Goal: Task Accomplishment & Management: Use online tool/utility

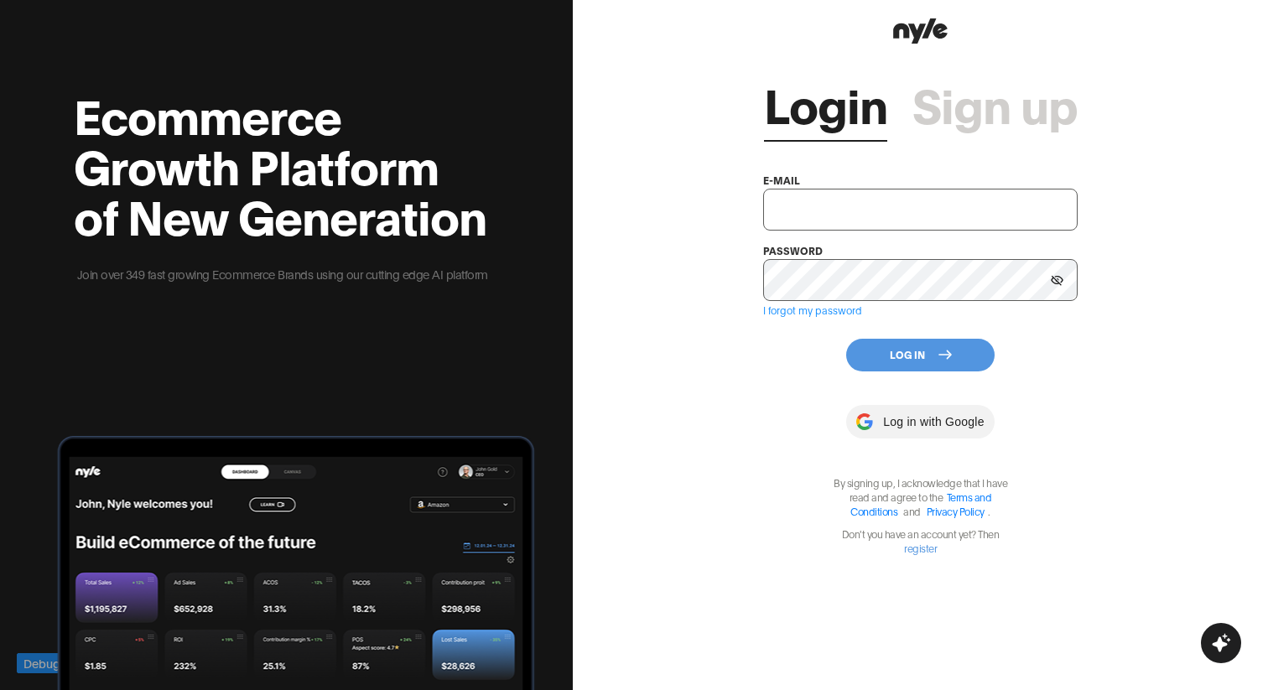
click at [850, 198] on input "text" at bounding box center [920, 210] width 315 height 42
type input "[EMAIL_ADDRESS][PERSON_NAME]"
click at [928, 360] on button "Log In" at bounding box center [920, 355] width 148 height 33
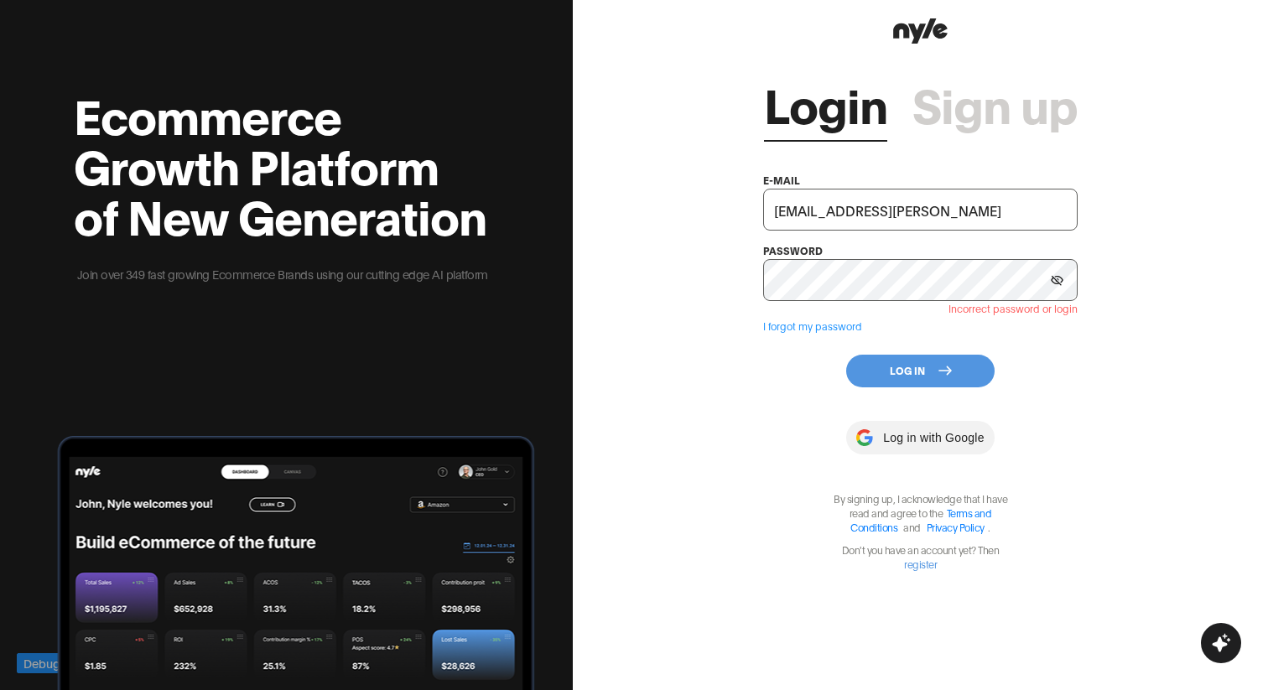
click at [882, 215] on input "chaggy@nyle.ai" at bounding box center [920, 210] width 315 height 42
click at [799, 390] on div "Login Sign up e-mail chaggy@nyle.ai password Incorrect password or login I forg…" at bounding box center [920, 309] width 315 height 523
click at [870, 382] on button "Log In" at bounding box center [920, 371] width 148 height 33
click at [877, 363] on button "Log In" at bounding box center [920, 371] width 148 height 33
click at [735, 372] on div "Login Sign up e-mail chaggy@nyle.ai password Incorrect password or login I forg…" at bounding box center [920, 345] width 695 height 690
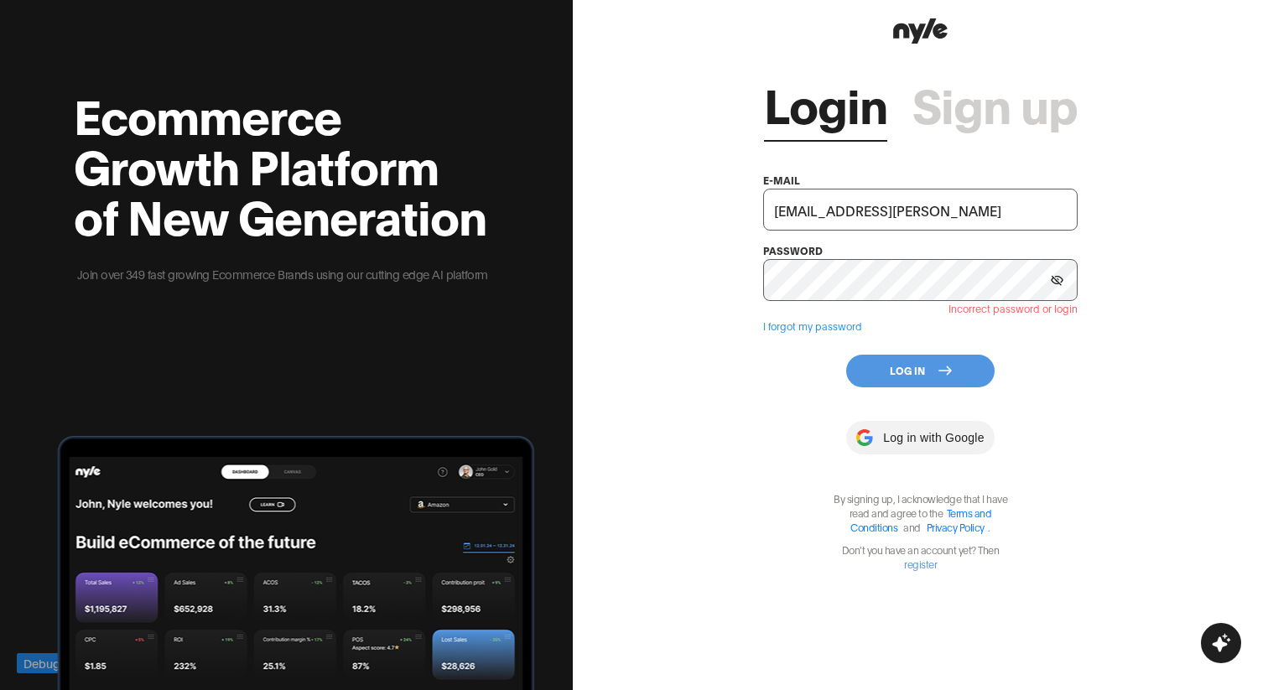
click at [868, 372] on button "Log In" at bounding box center [920, 371] width 148 height 33
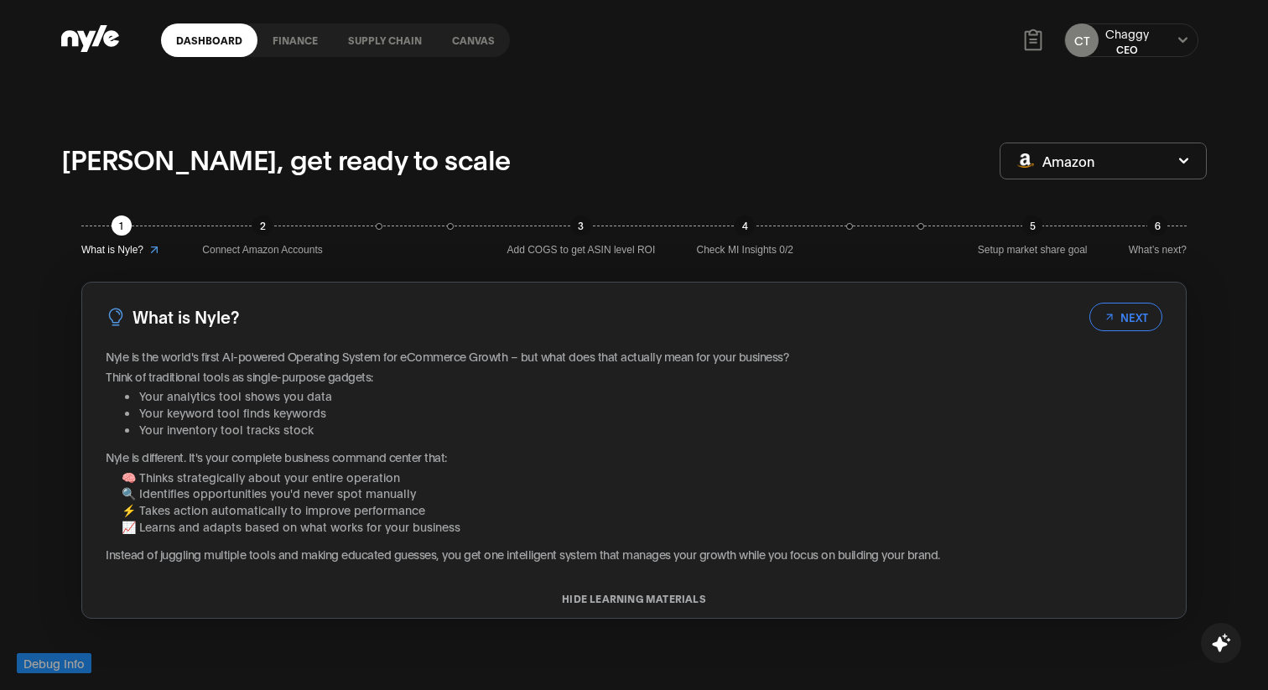
click at [475, 39] on link "Canvas" at bounding box center [473, 40] width 73 height 34
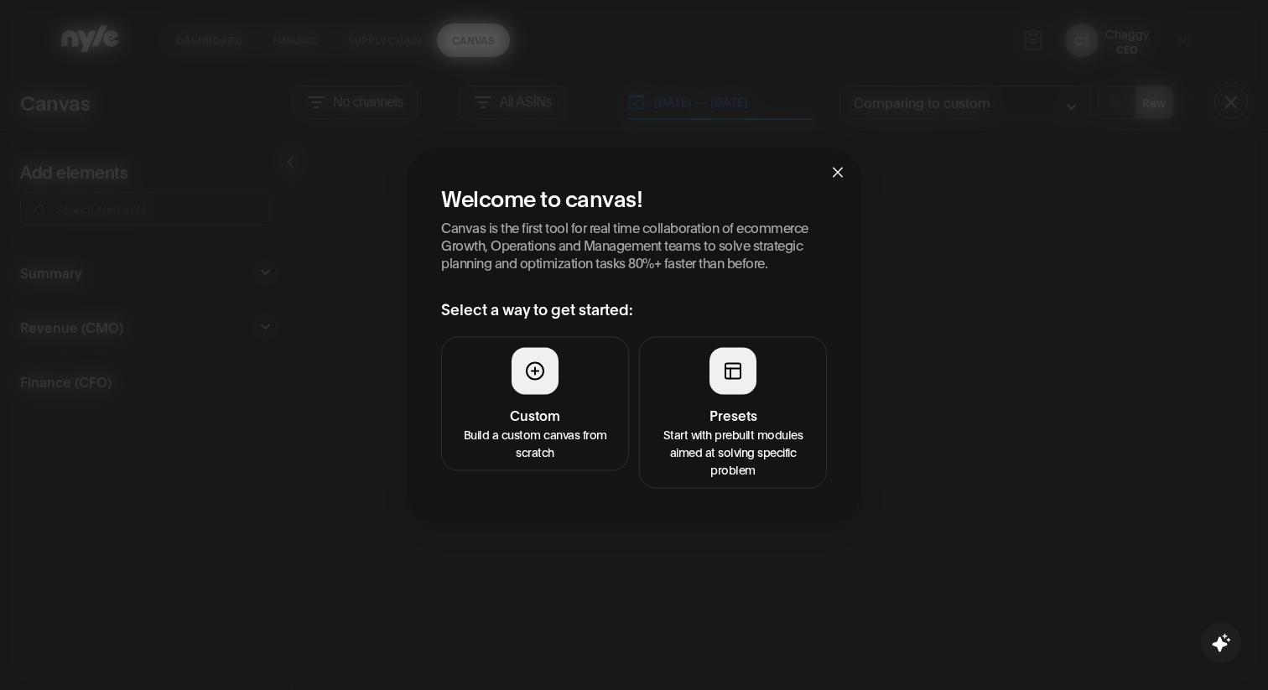
click at [556, 409] on h4 "Custom" at bounding box center [535, 414] width 166 height 20
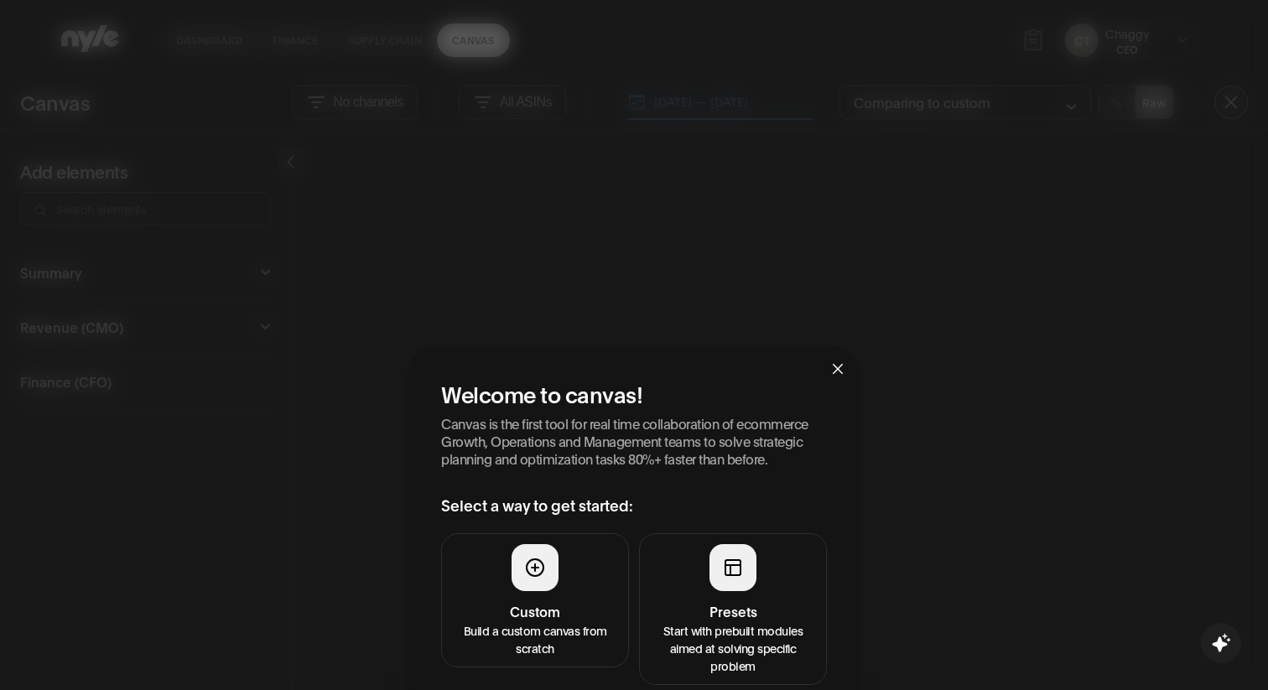
click at [695, 622] on p "Start with prebuilt modules aimed at solving specific problem" at bounding box center [733, 648] width 166 height 53
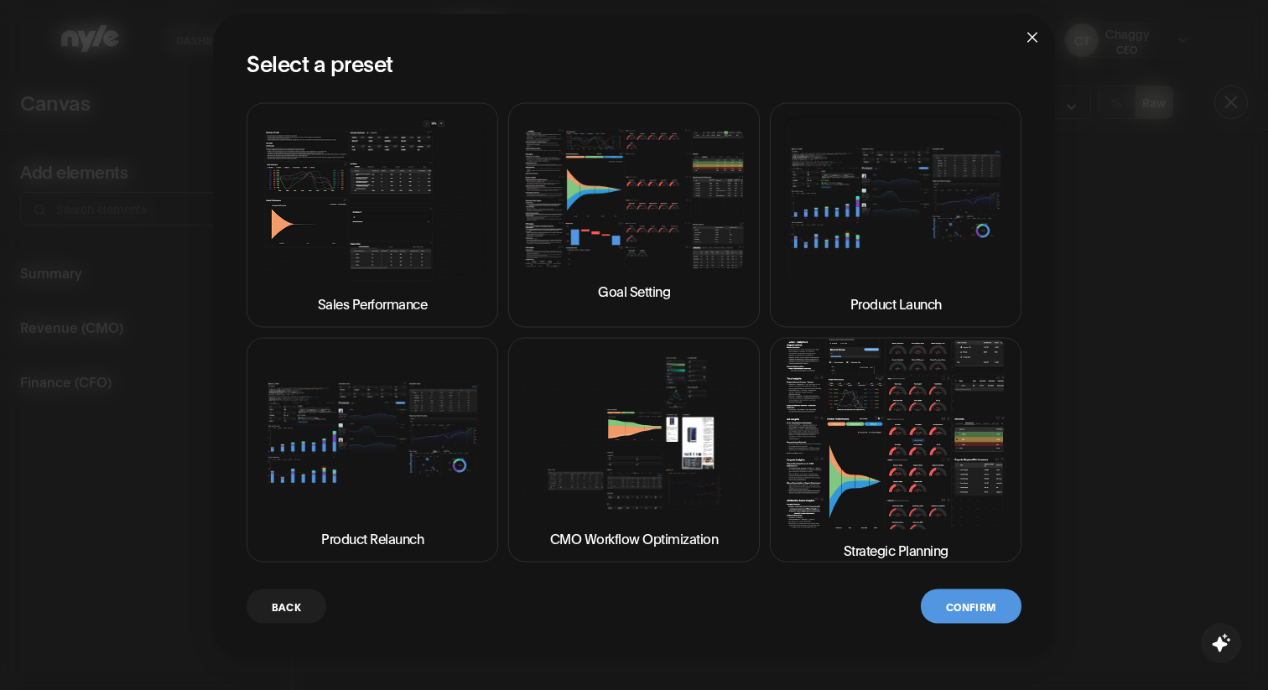
click at [888, 480] on img at bounding box center [895, 434] width 223 height 190
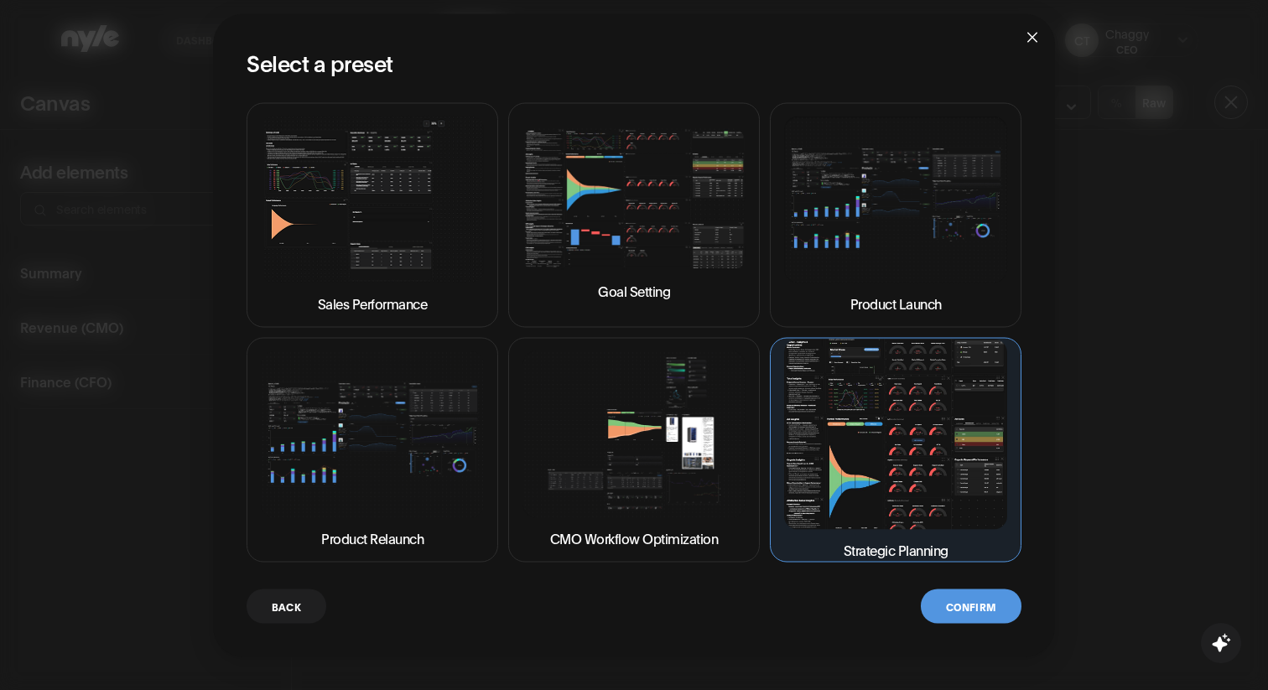
click at [974, 601] on button "Confirm" at bounding box center [971, 606] width 101 height 34
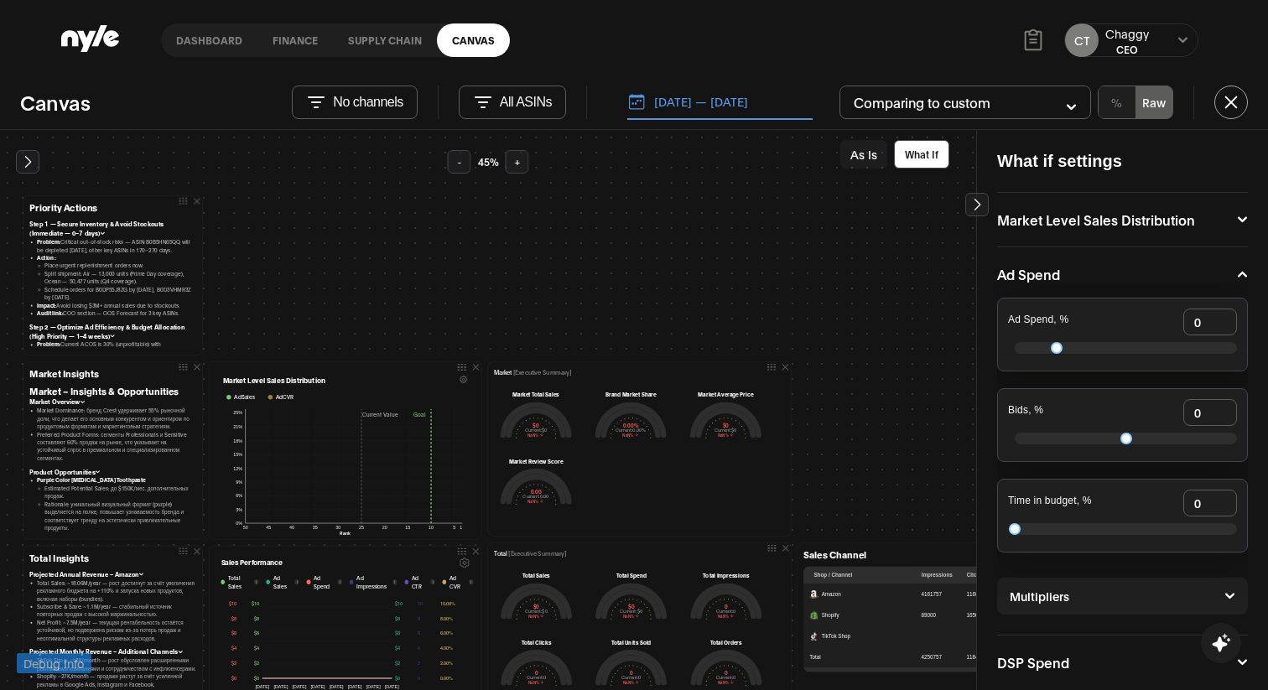
click at [16, 166] on button at bounding box center [27, 161] width 23 height 23
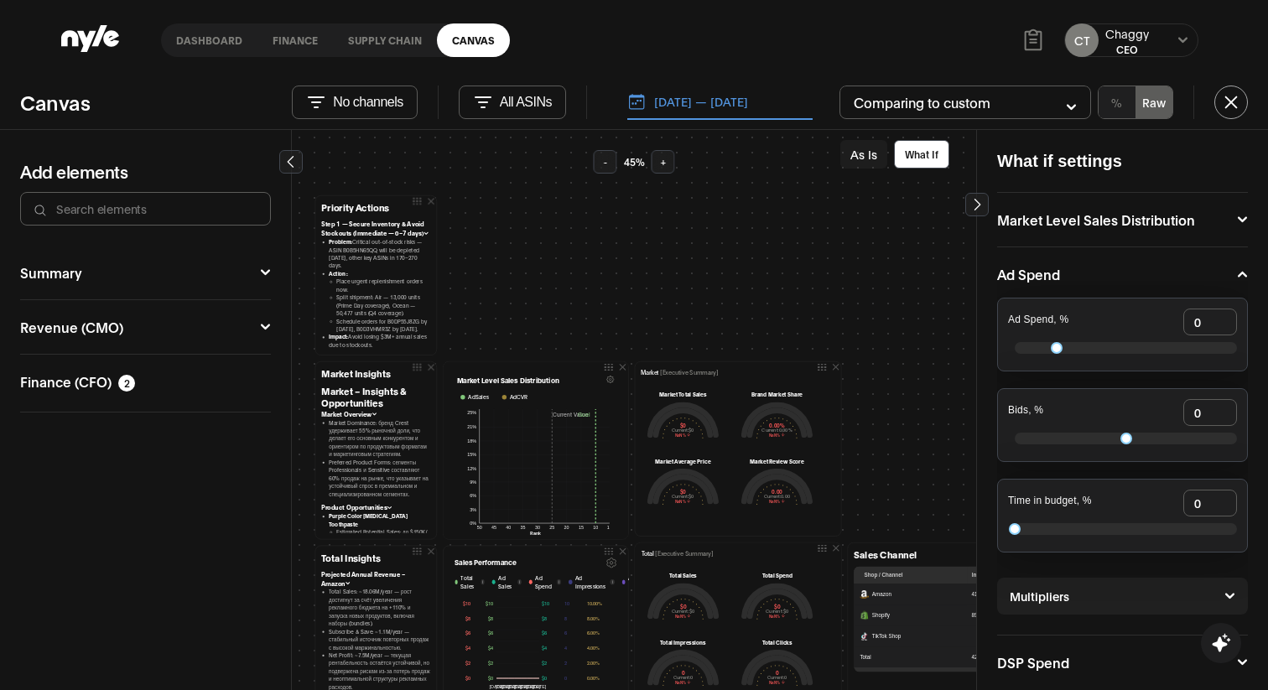
click at [238, 330] on button "Revenue (CMO)" at bounding box center [145, 326] width 251 height 13
click at [194, 270] on button "Summary" at bounding box center [145, 272] width 251 height 13
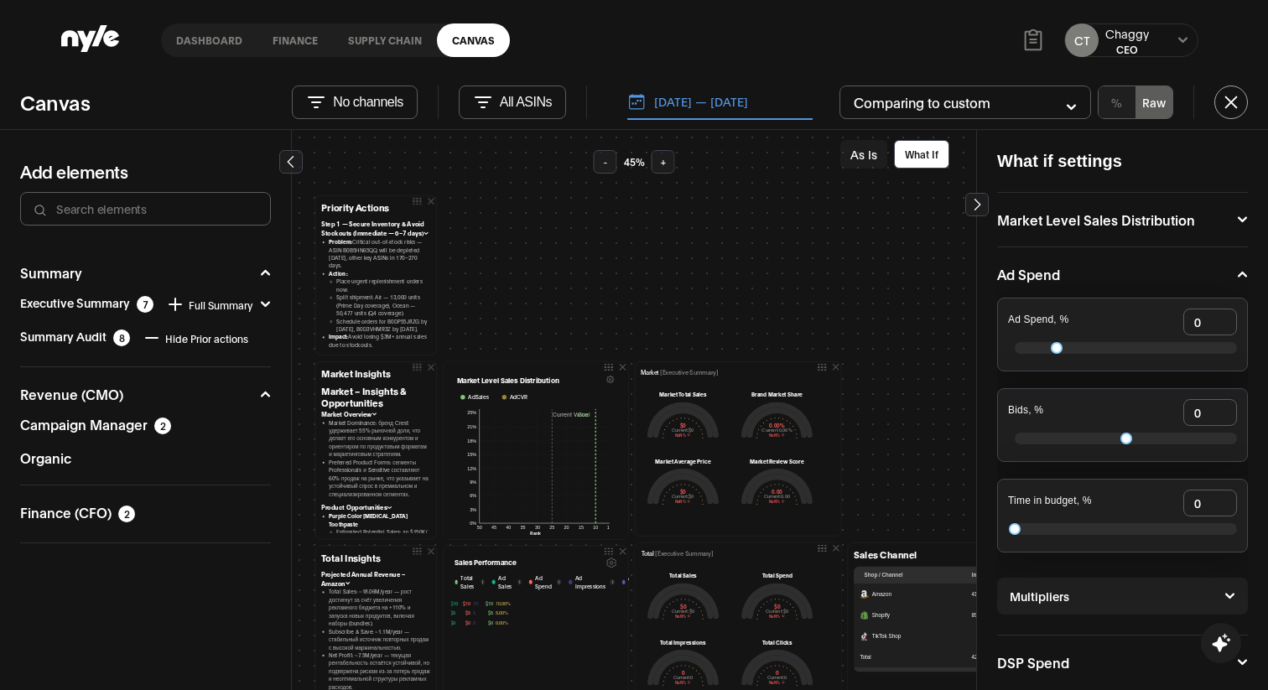
click at [354, 93] on button "No channels" at bounding box center [354, 103] width 125 height 34
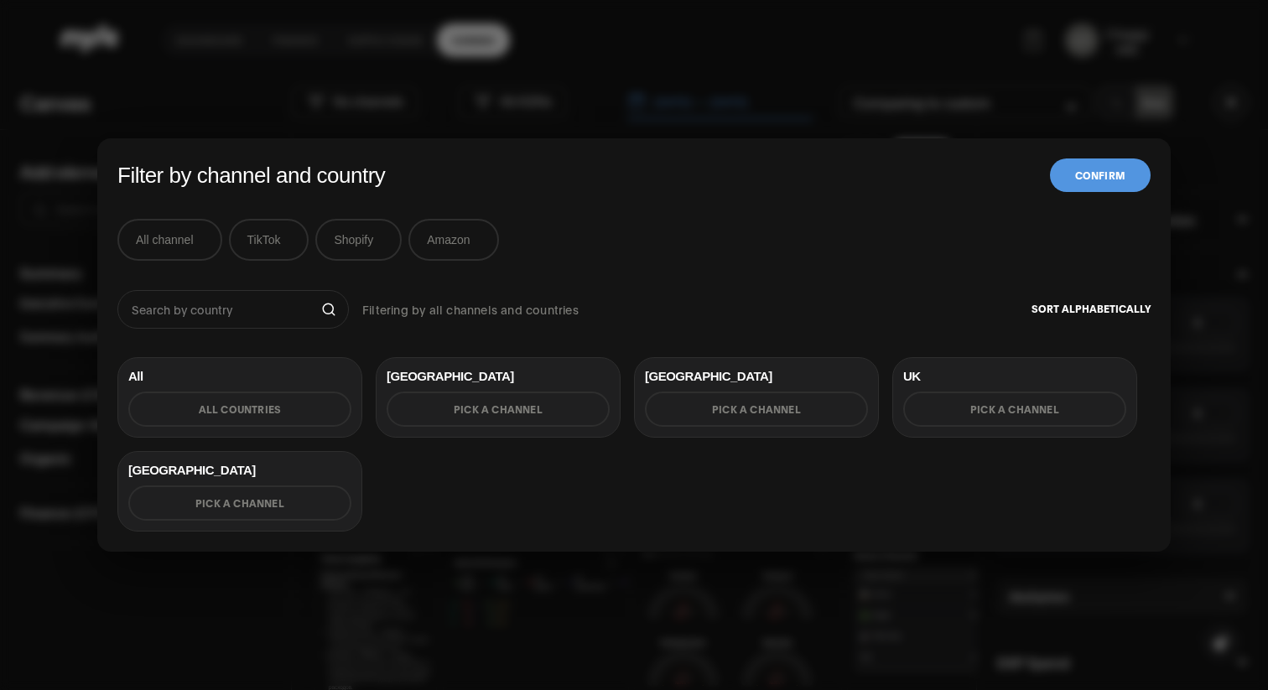
click at [383, 82] on div "Filter by channel and country Confirm All channel TikTok Shopify Amazon Filteri…" at bounding box center [634, 345] width 1268 height 690
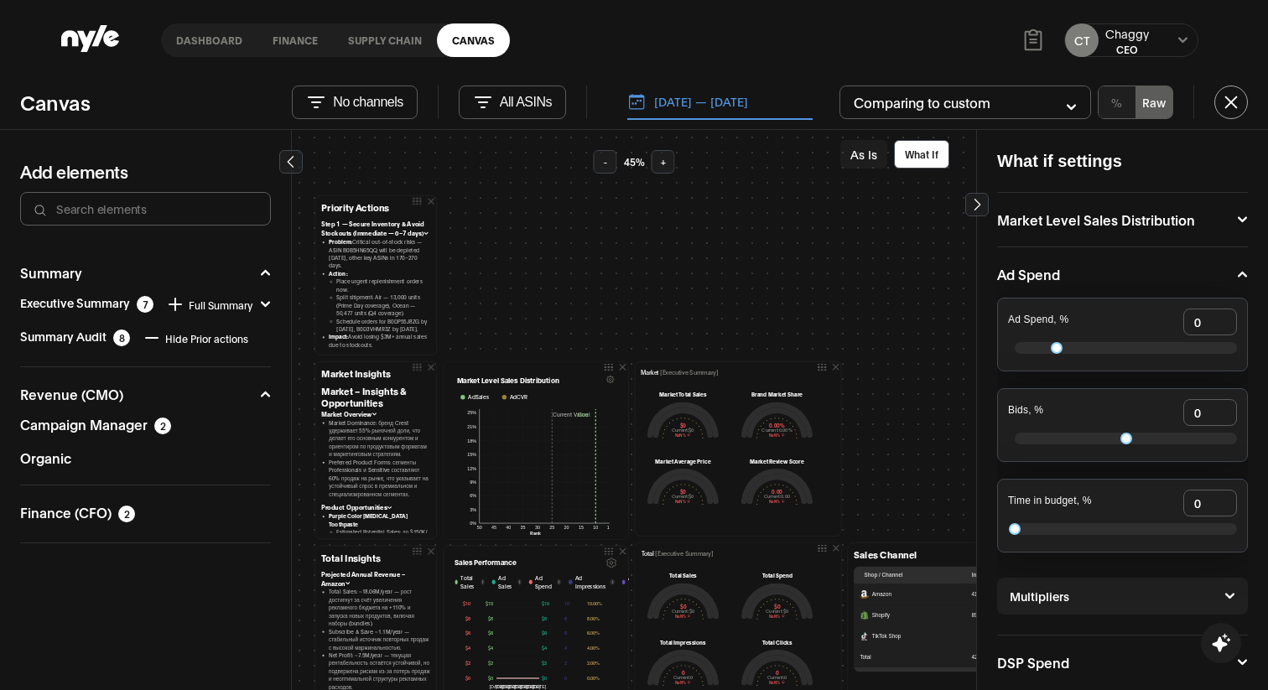
click at [1035, 221] on button "Market Level Sales Distribution" at bounding box center [1122, 219] width 251 height 13
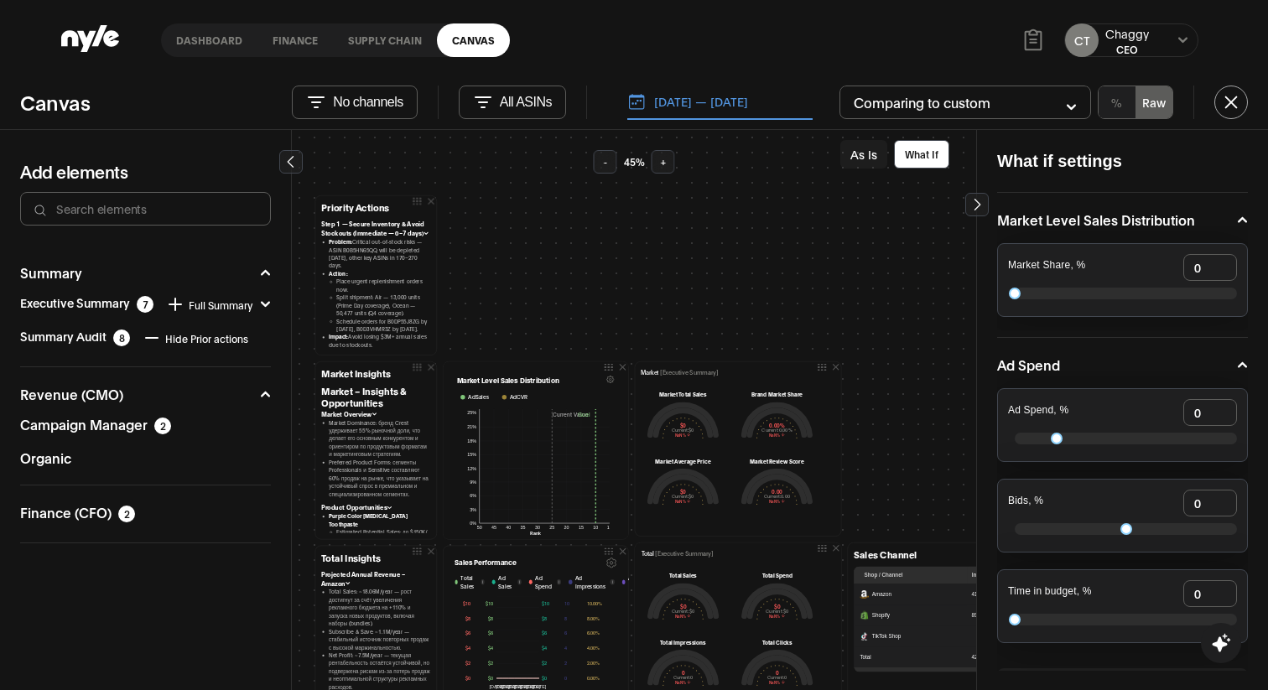
click at [1042, 177] on div "What if settings Market Level Sales Distribution Market Share, % 0 Ad Spend Ad …" at bounding box center [1122, 410] width 292 height 561
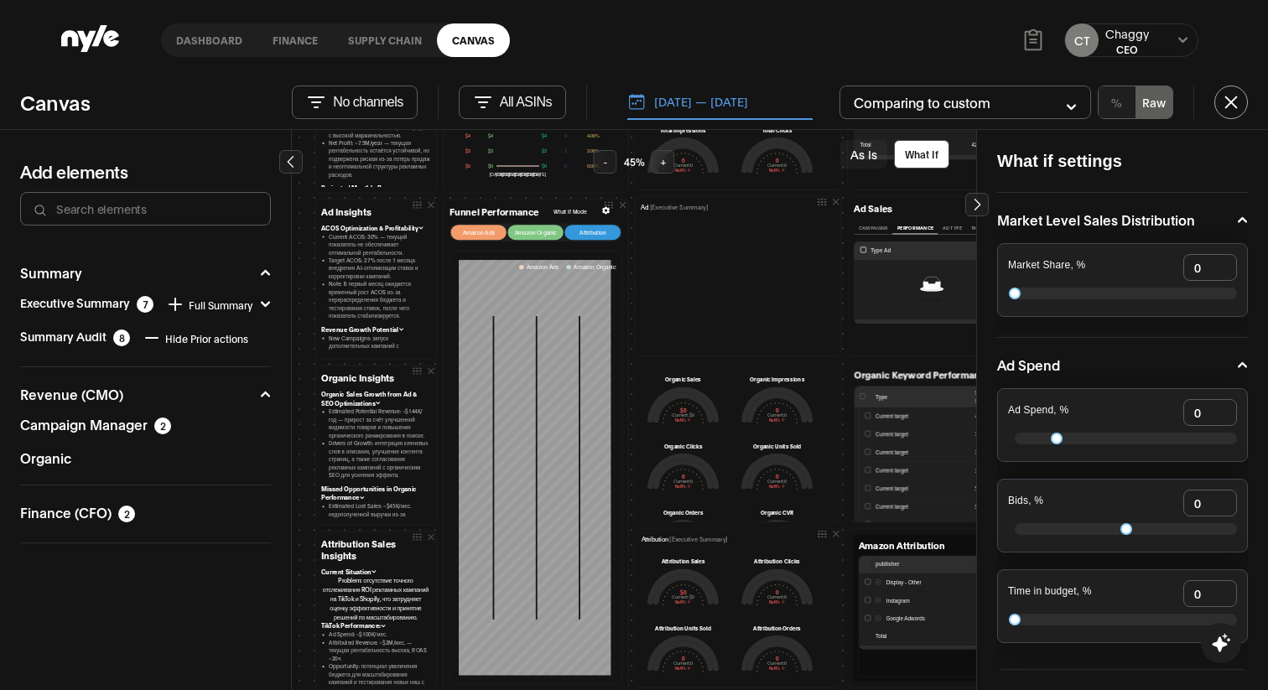
scroll to position [36, 0]
